Goal: Task Accomplishment & Management: Use online tool/utility

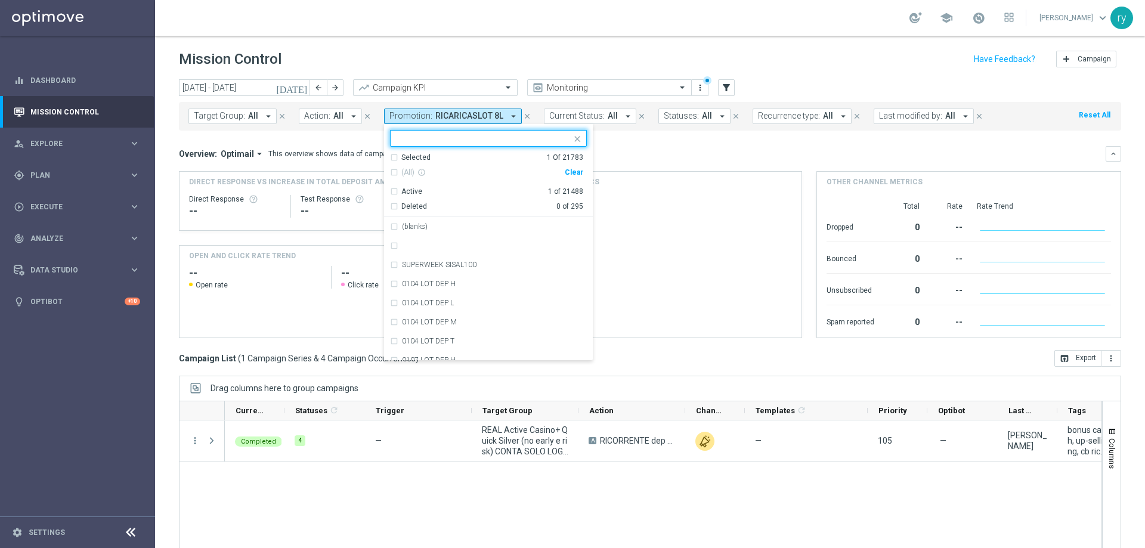
click at [0, 0] on div "Clear" at bounding box center [0, 0] width 0 height 0
click at [461, 138] on input "text" at bounding box center [483, 139] width 175 height 10
paste input "2508 RICARICA20 [GEOGRAPHIC_DATA]"
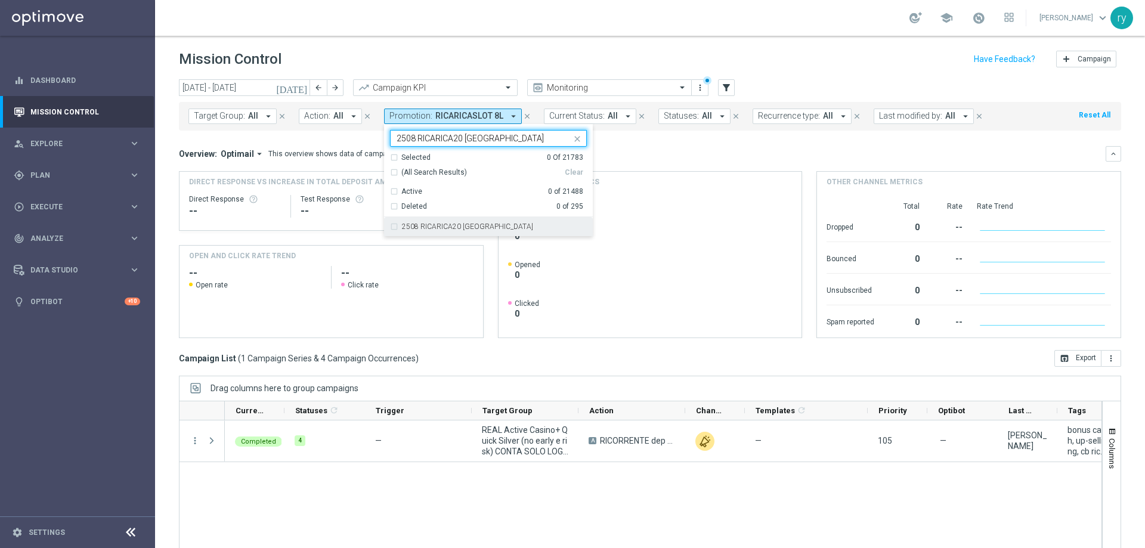
click at [457, 232] on div "2508 RICARICA20 [GEOGRAPHIC_DATA]" at bounding box center [488, 226] width 197 height 19
type input "2508 RICARICA20 [GEOGRAPHIC_DATA]"
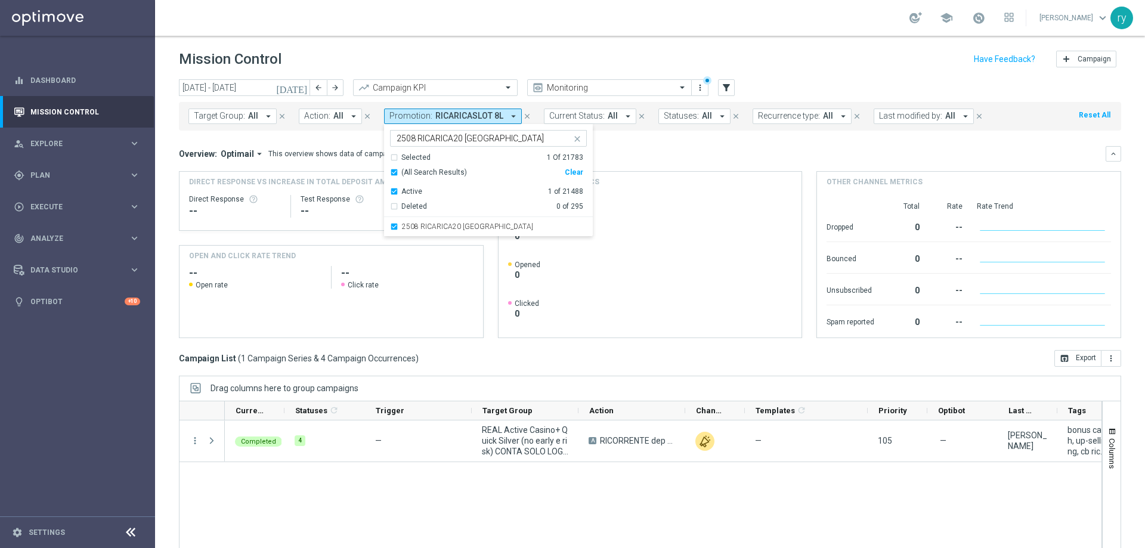
click at [633, 141] on mini-dashboard "Overview: Optimail arrow_drop_down This overview shows data of campaigns execut…" at bounding box center [650, 240] width 942 height 219
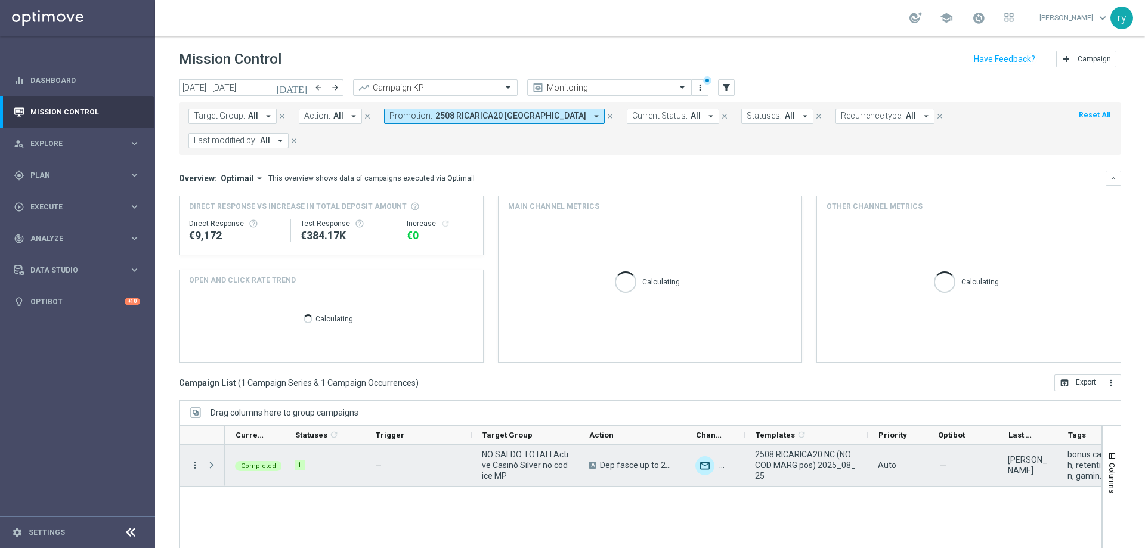
click at [199, 460] on icon "more_vert" at bounding box center [195, 465] width 11 height 11
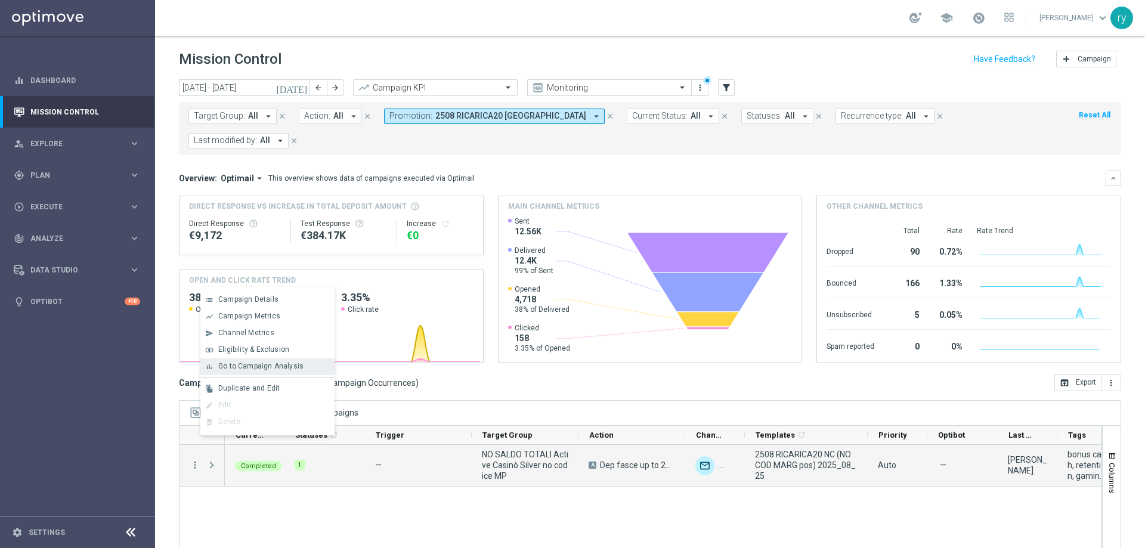
click at [230, 367] on span "Go to Campaign Analysis" at bounding box center [260, 366] width 85 height 8
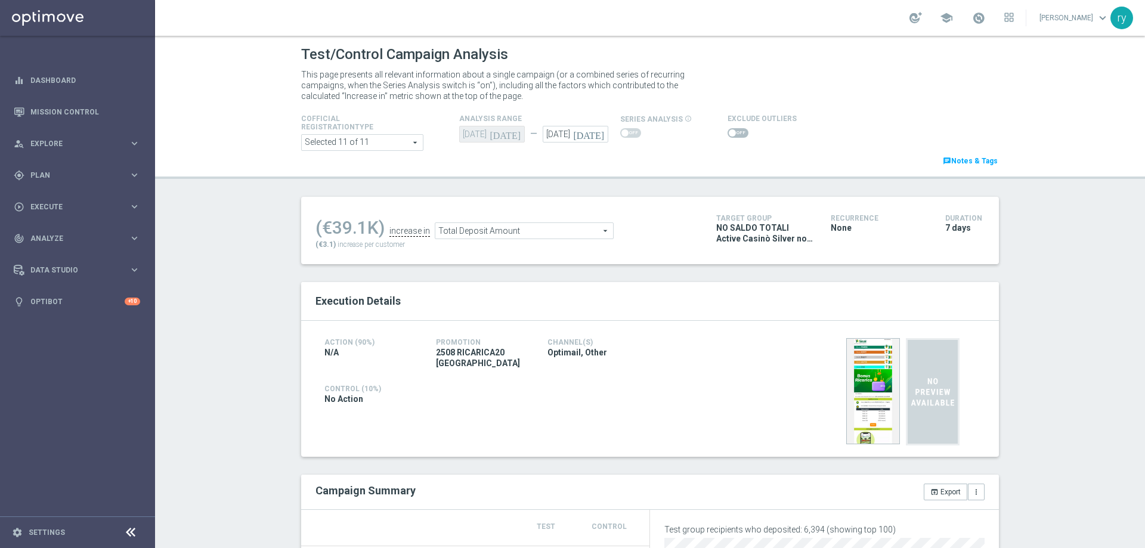
click at [735, 132] on span at bounding box center [737, 133] width 21 height 10
click at [735, 132] on input "checkbox" at bounding box center [737, 133] width 21 height 10
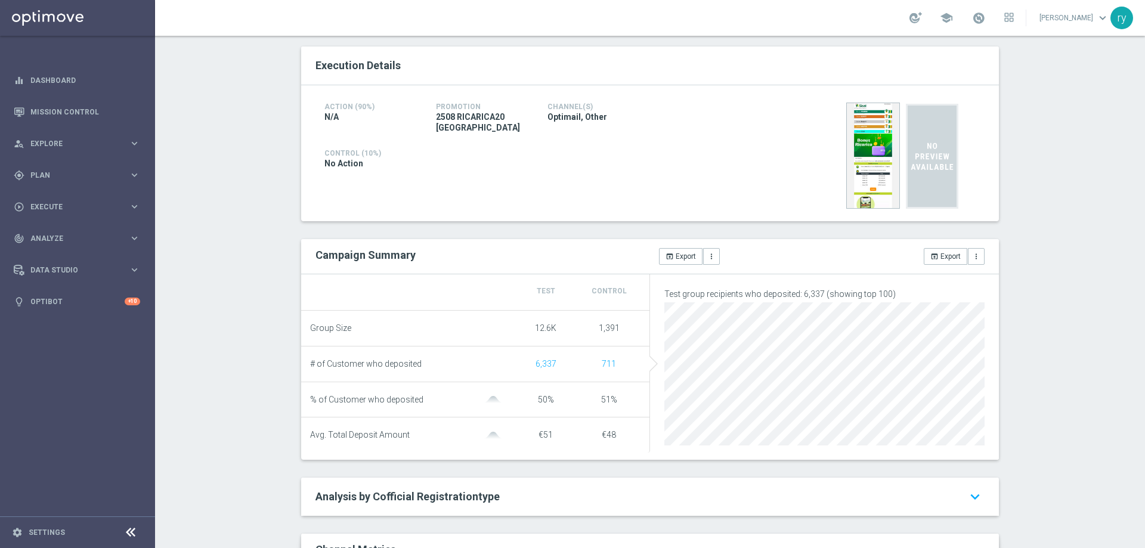
scroll to position [119, 0]
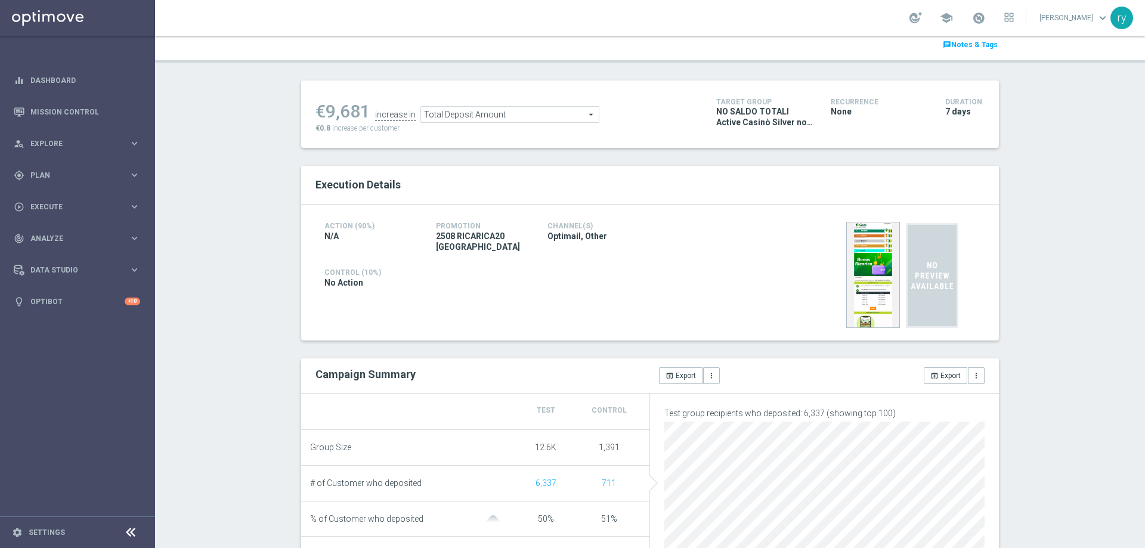
click at [506, 110] on span "Total Deposit Amount" at bounding box center [510, 115] width 178 height 16
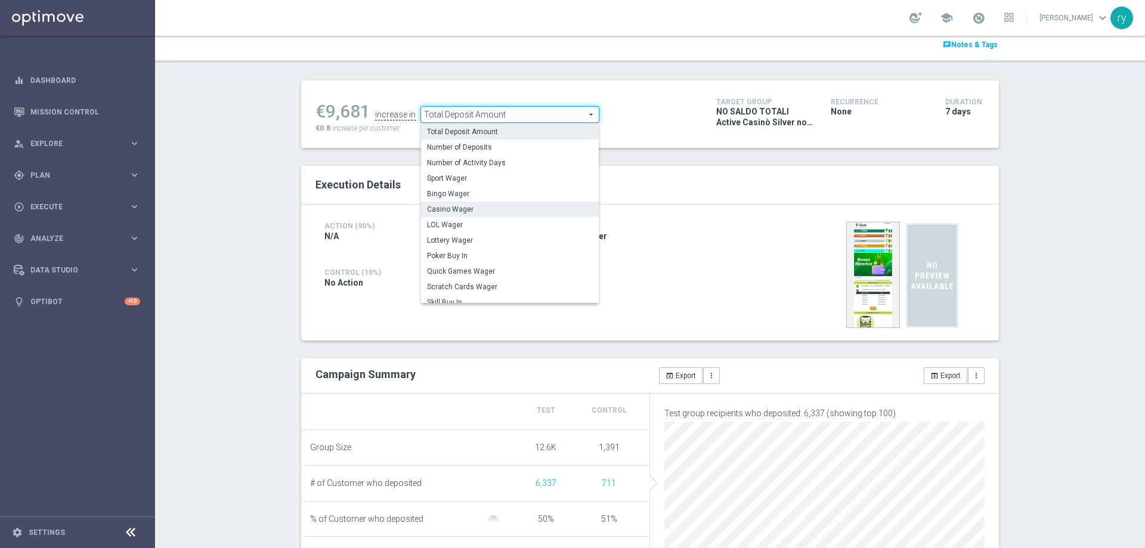
click at [488, 206] on span "Casino Wager" at bounding box center [510, 209] width 166 height 10
checkbox input "false"
type input "Casino Wager"
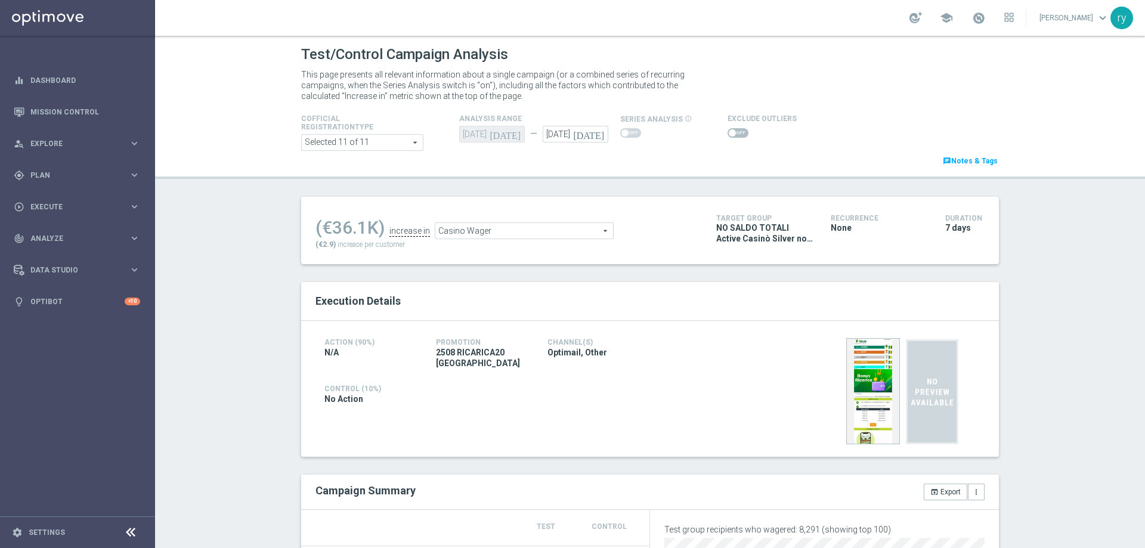
click at [727, 135] on span at bounding box center [737, 133] width 21 height 10
click at [727, 135] on input "checkbox" at bounding box center [737, 133] width 21 height 10
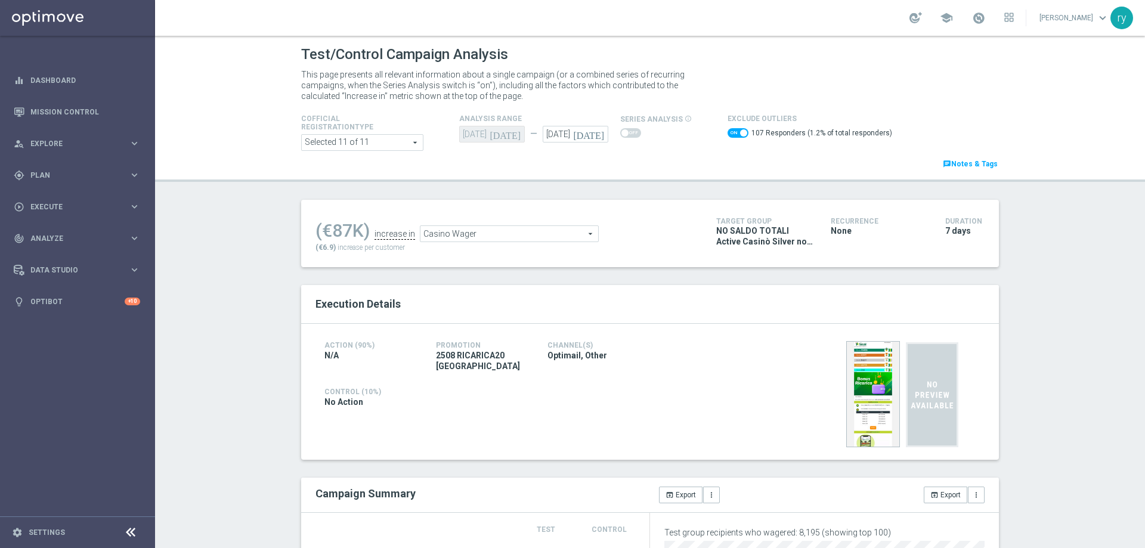
click at [727, 131] on span at bounding box center [737, 133] width 21 height 10
click at [727, 131] on input "checkbox" at bounding box center [737, 133] width 21 height 10
checkbox input "false"
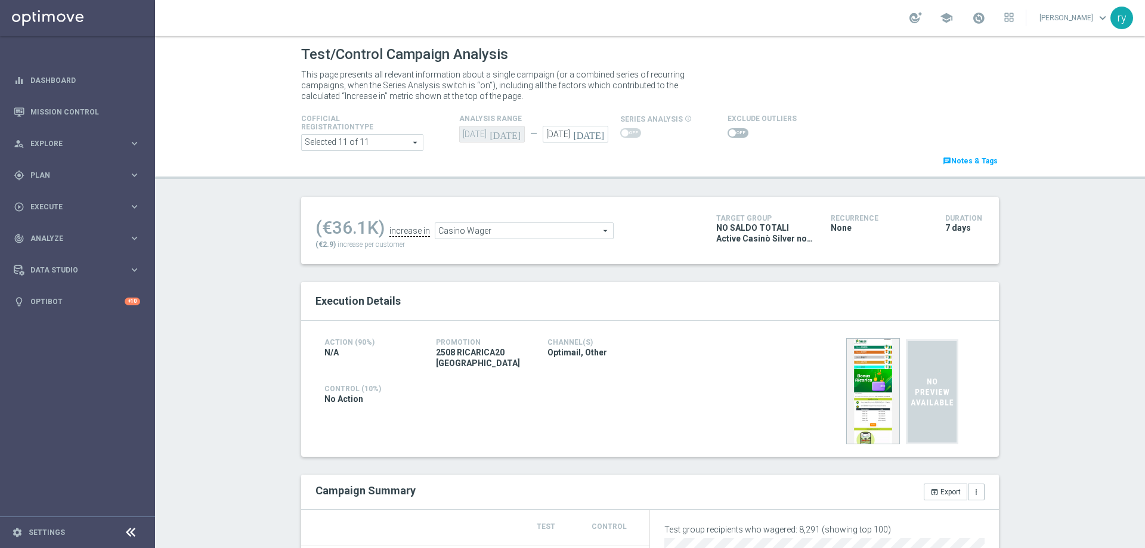
scroll to position [179, 0]
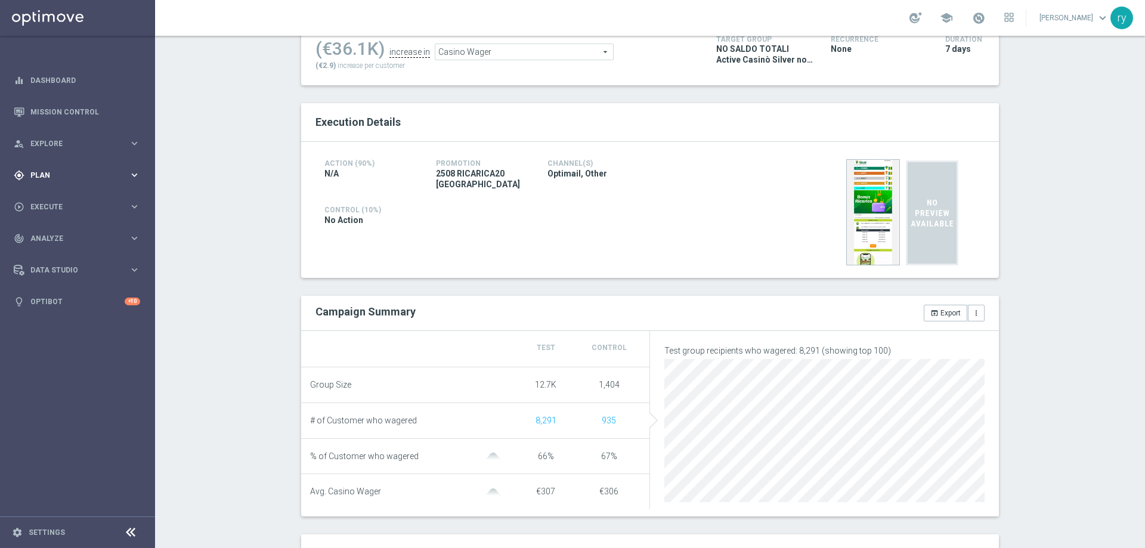
click at [79, 178] on span "Plan" at bounding box center [79, 175] width 98 height 7
click at [57, 235] on span "Templates" at bounding box center [74, 235] width 85 height 7
click at [56, 253] on link "Optimail" at bounding box center [80, 254] width 87 height 10
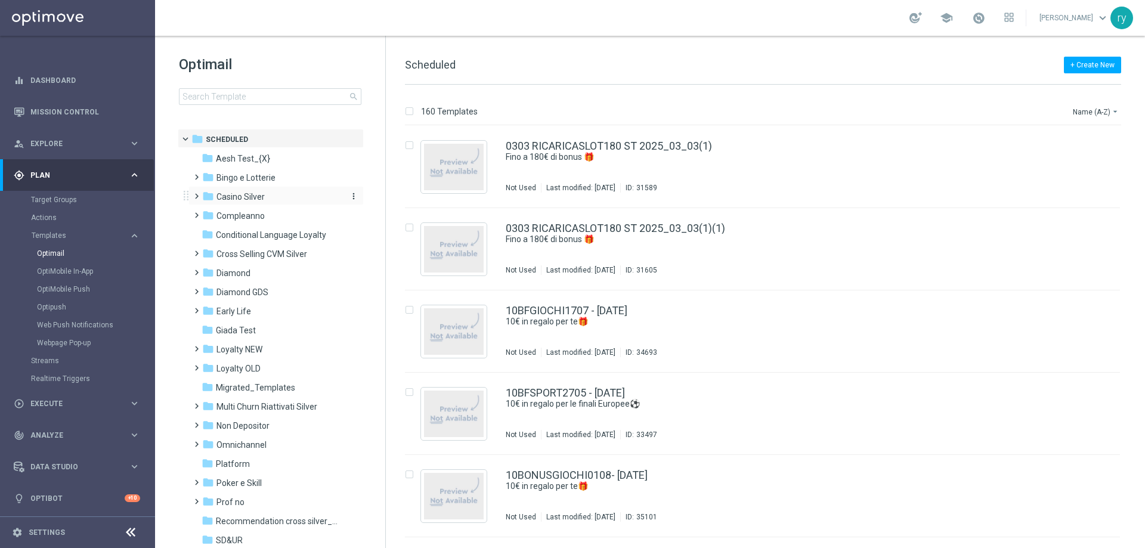
click at [247, 203] on div "folder Casino Silver" at bounding box center [270, 197] width 137 height 14
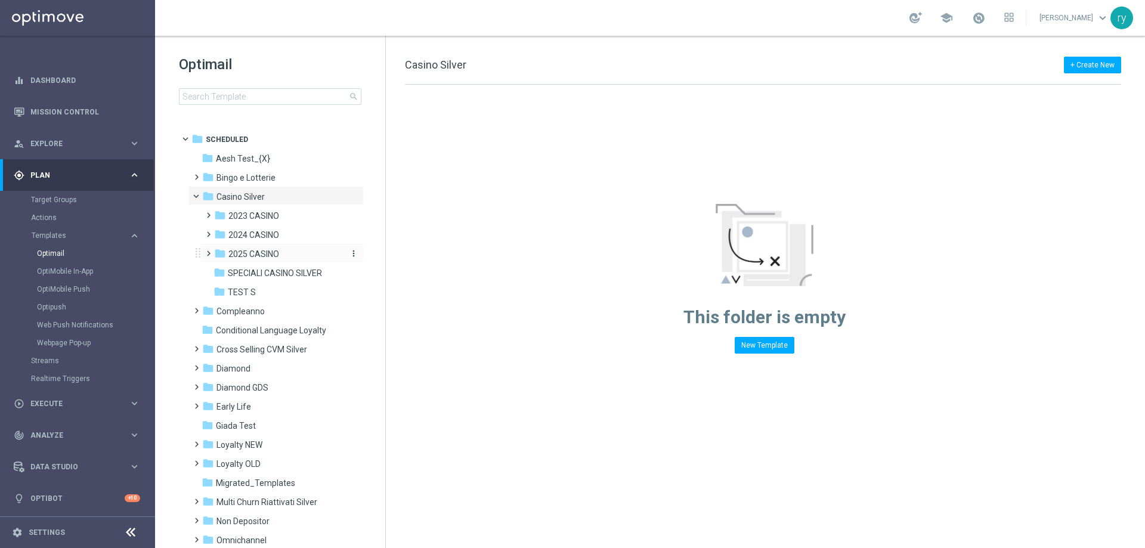
click at [250, 251] on span "2025 CASINO" at bounding box center [253, 254] width 51 height 11
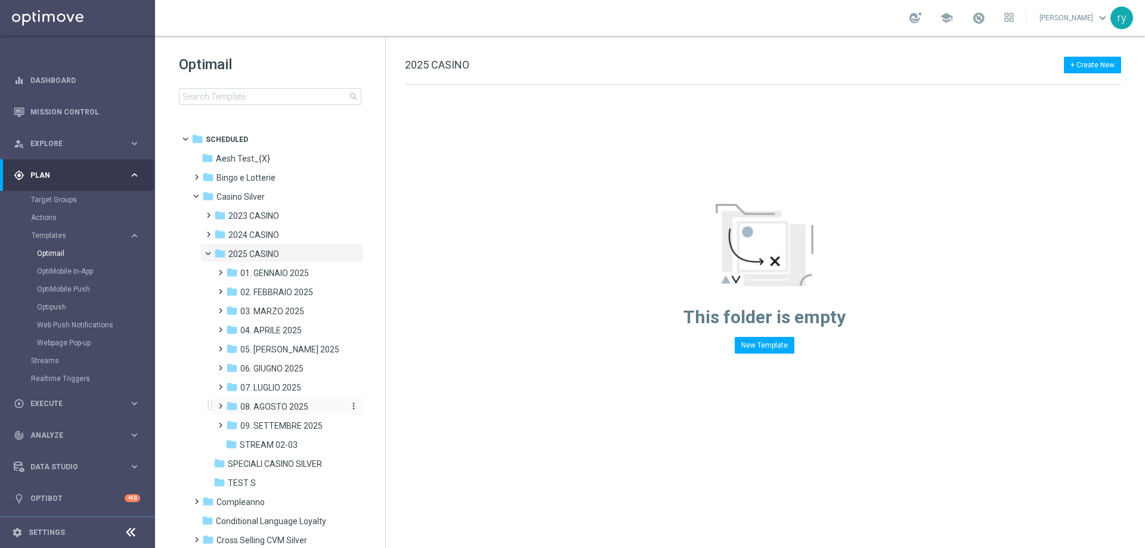
click at [269, 401] on span "08. AGOSTO 2025" at bounding box center [274, 406] width 68 height 11
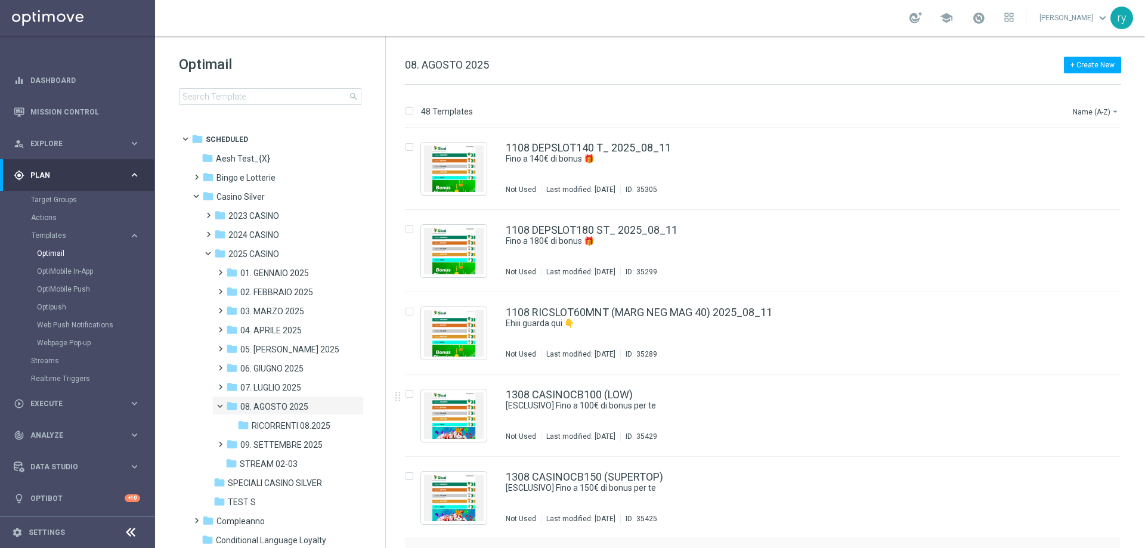
scroll to position [1142, 0]
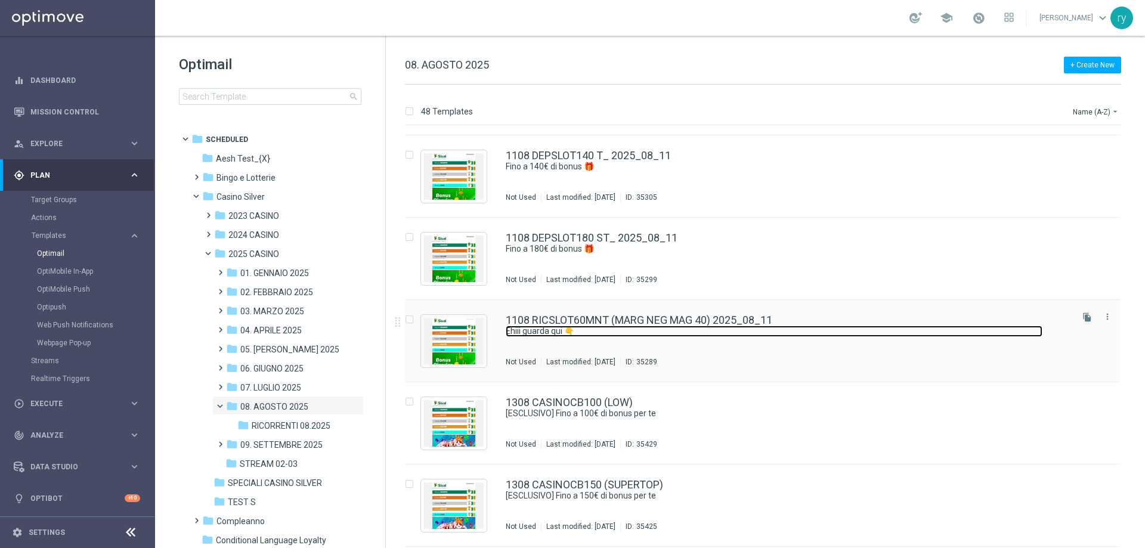
click at [667, 327] on link "Ehiii guarda qui 👇" at bounding box center [774, 331] width 537 height 11
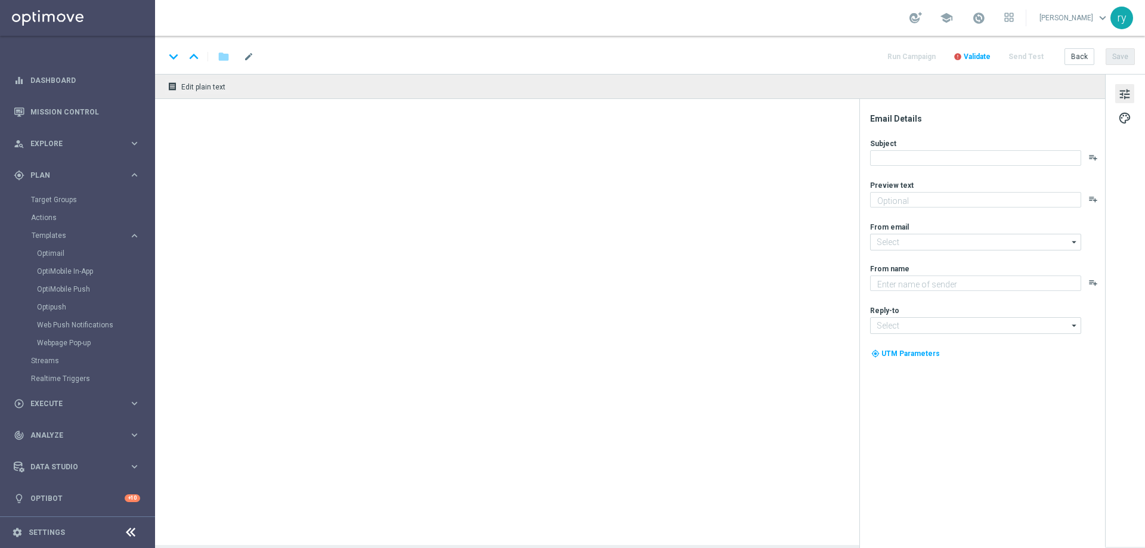
type textarea "​​Fino a 60€ di bonus"
type textarea "Sisal"
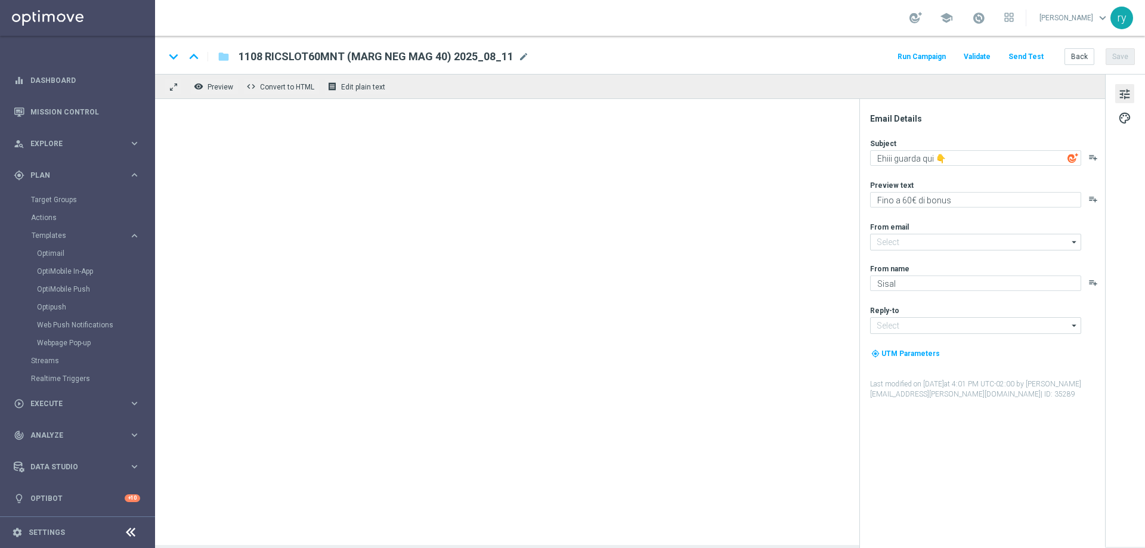
type input "[EMAIL_ADDRESS][DOMAIN_NAME]"
